Goal: Subscribe to service/newsletter

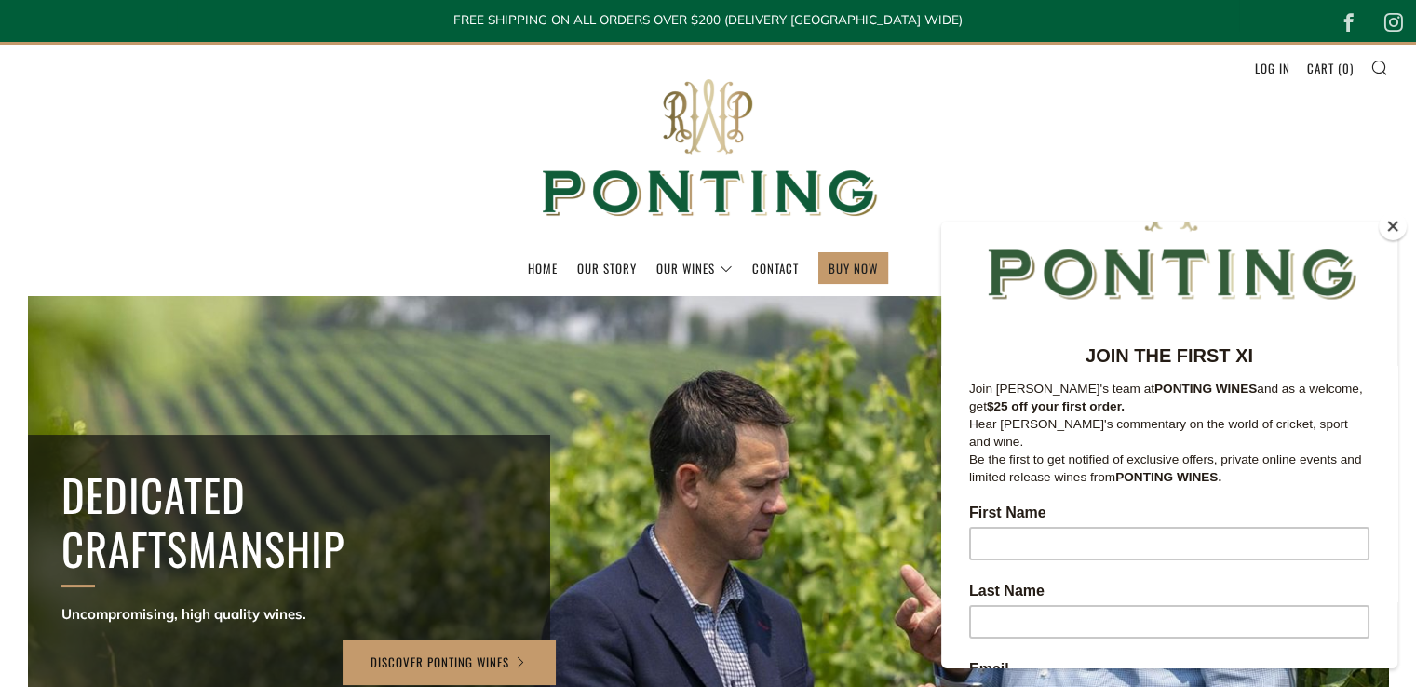
scroll to position [186, 0]
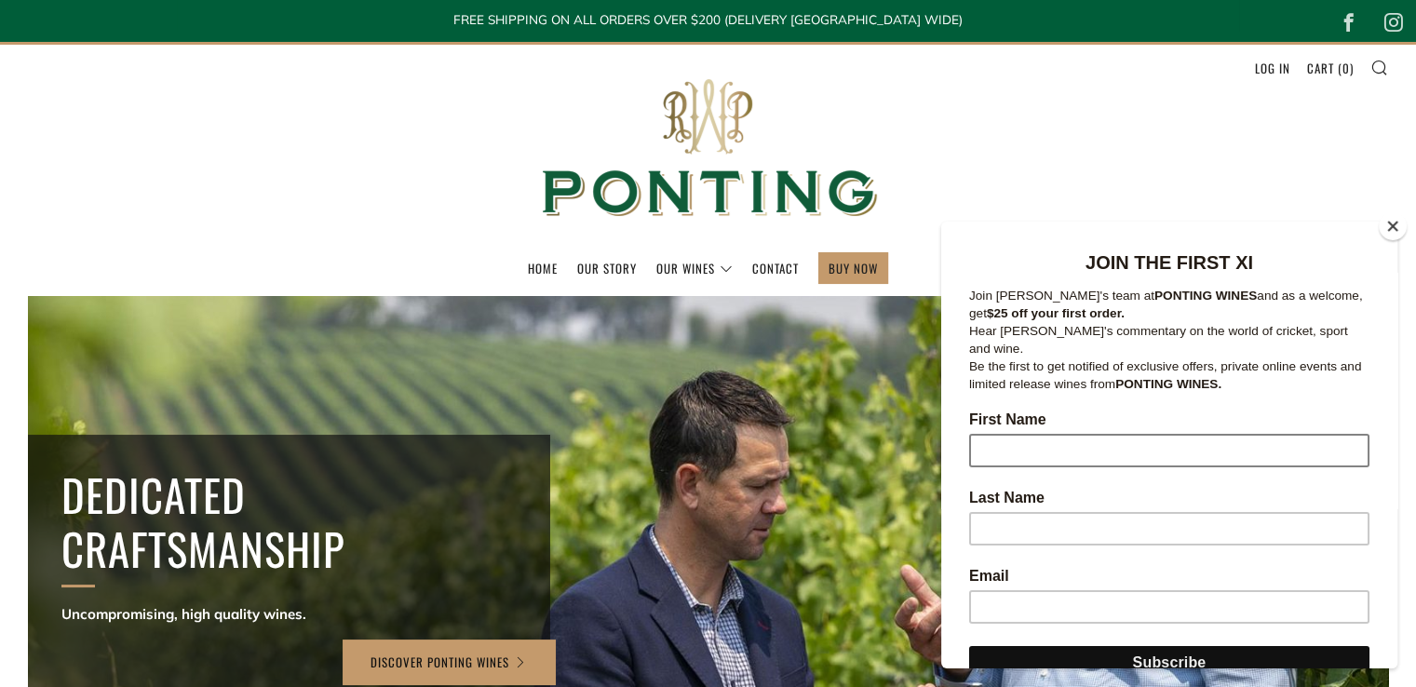
click at [1091, 439] on input "First Name" at bounding box center [1169, 451] width 400 height 34
type input "[PERSON_NAME]"
type input "[PERSON_NAME][EMAIL_ADDRESS][PERSON_NAME][DOMAIN_NAME]"
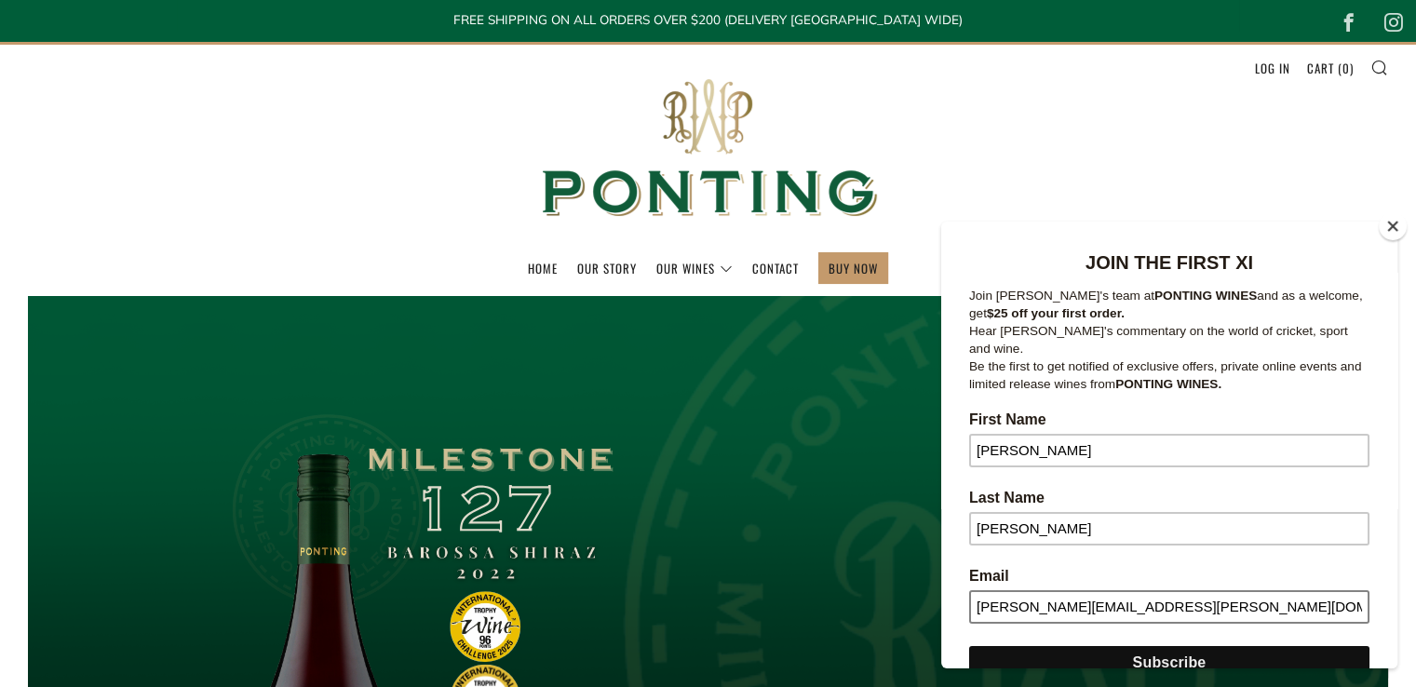
scroll to position [279, 0]
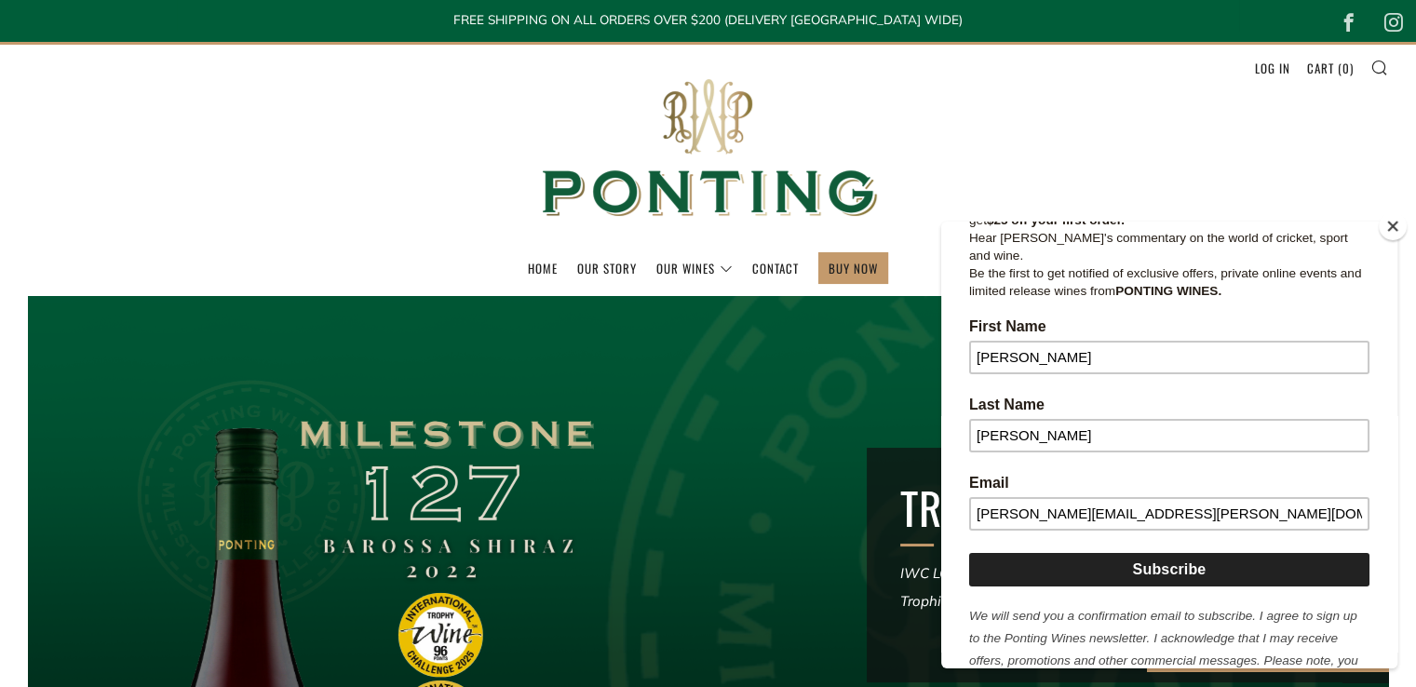
click at [1162, 554] on input "Subscribe" at bounding box center [1169, 570] width 400 height 34
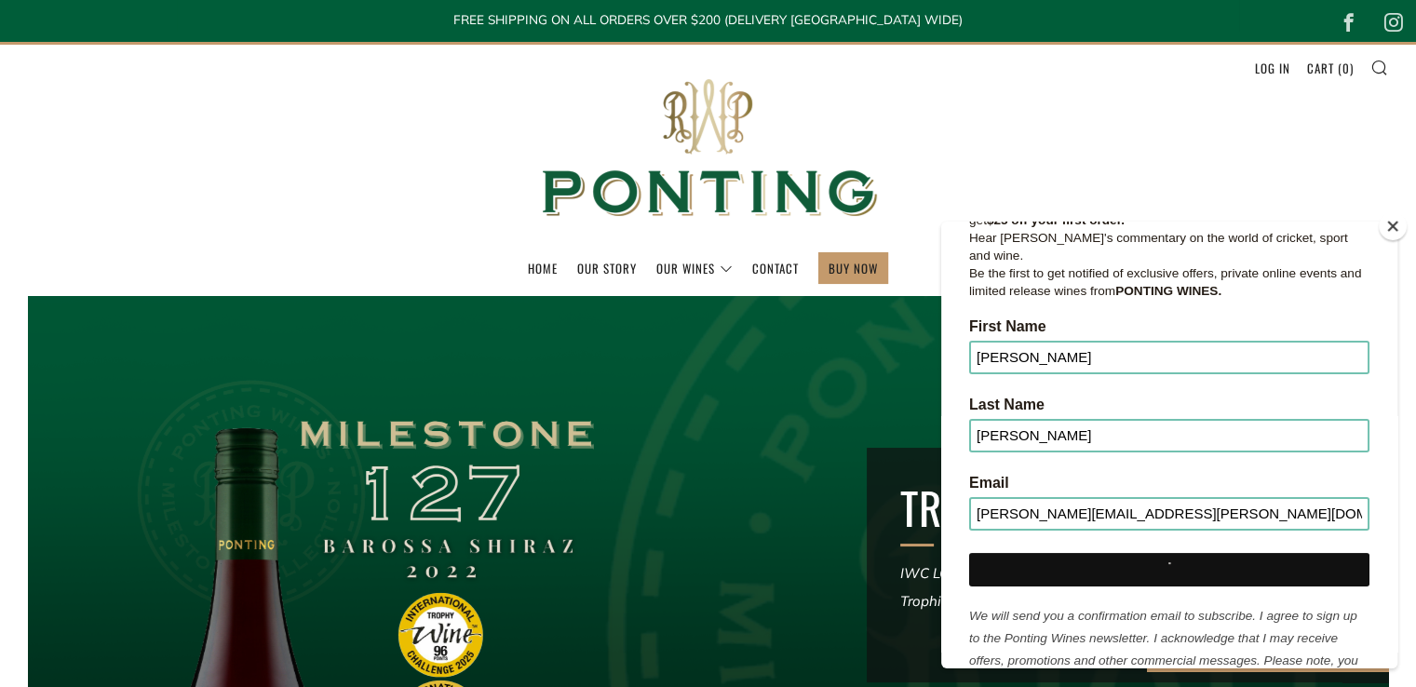
scroll to position [0, 0]
